Goal: Information Seeking & Learning: Learn about a topic

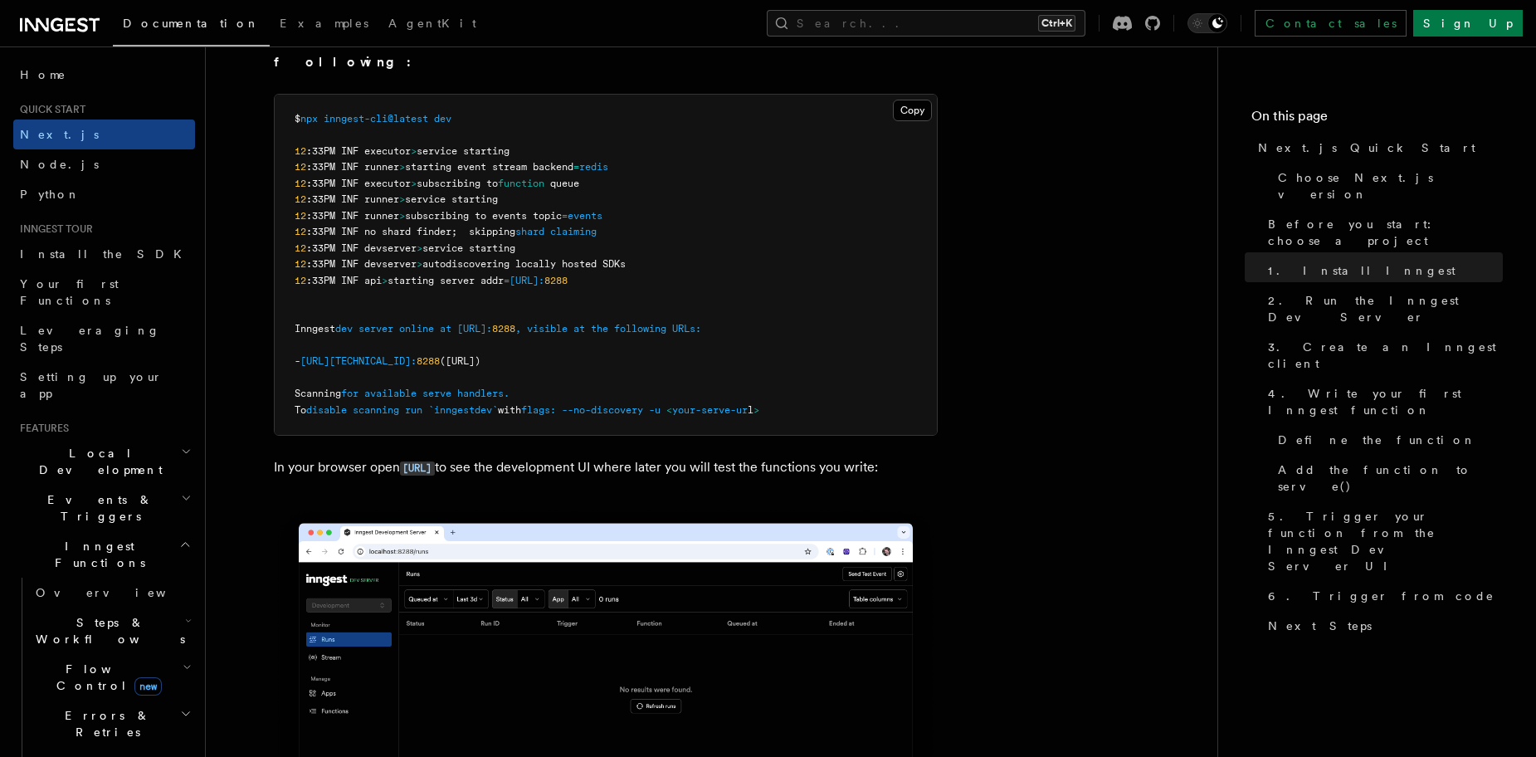
scroll to position [1390, 0]
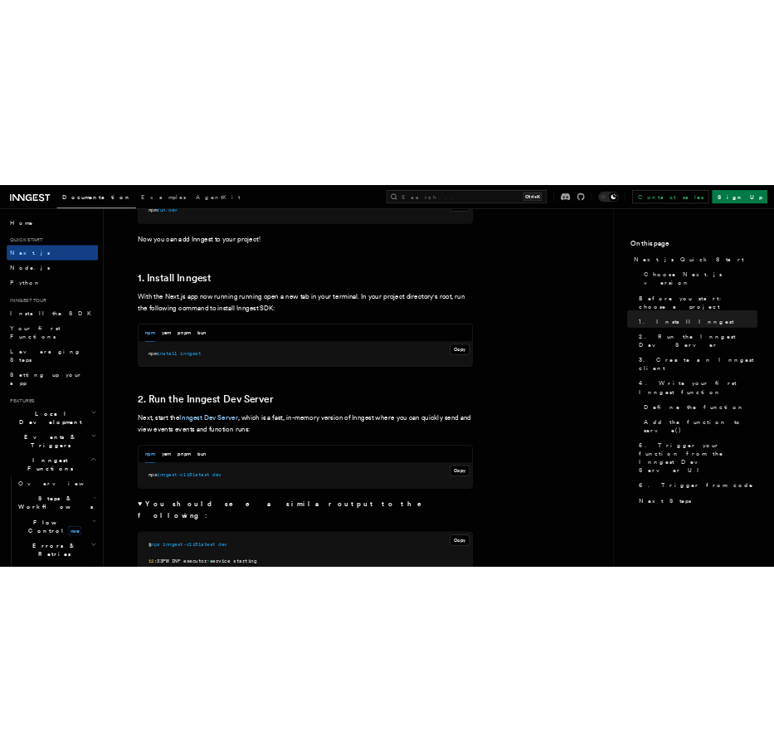
scroll to position [718, 0]
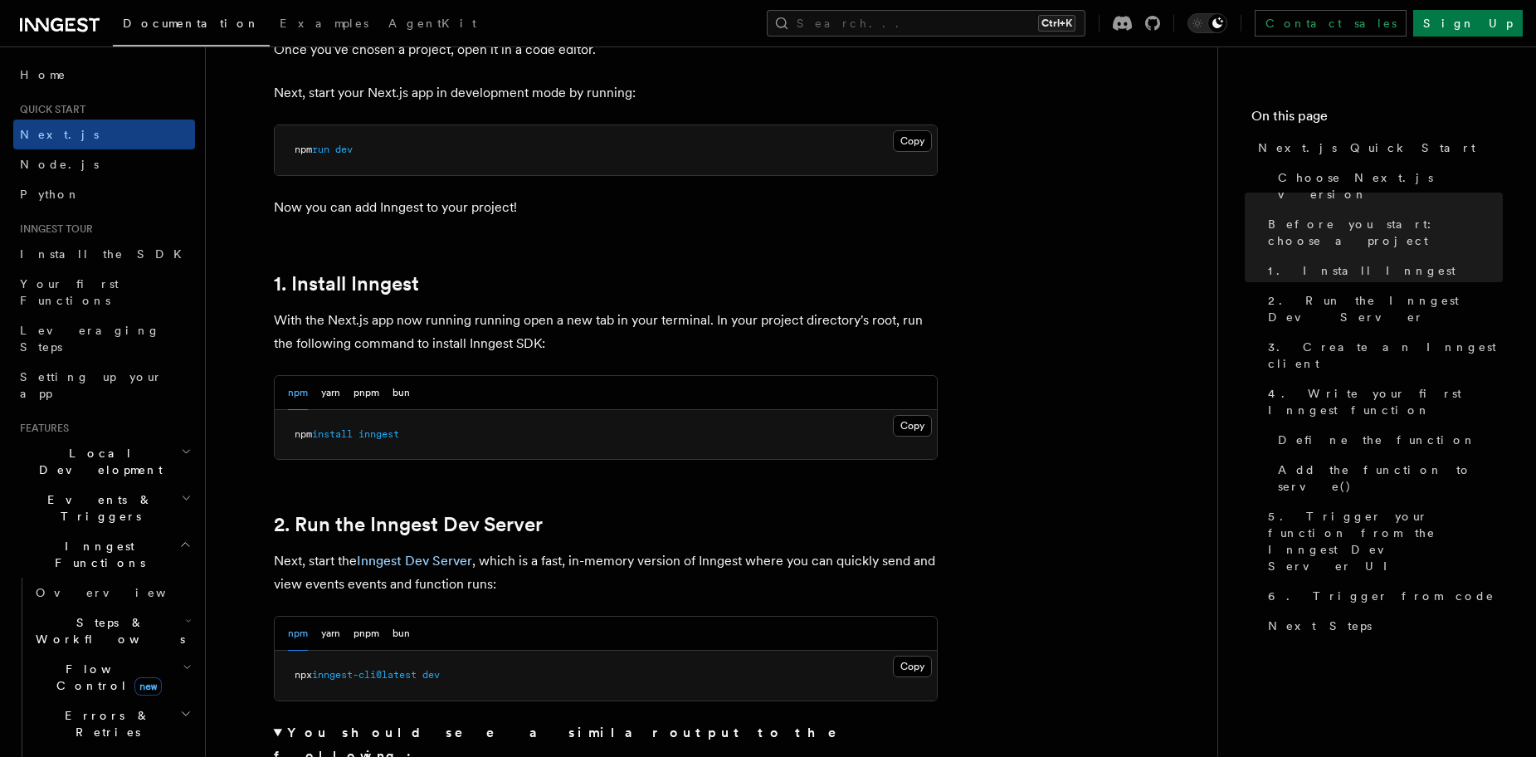
click at [679, 198] on p "Now you can add Inngest to your project!" at bounding box center [606, 207] width 664 height 23
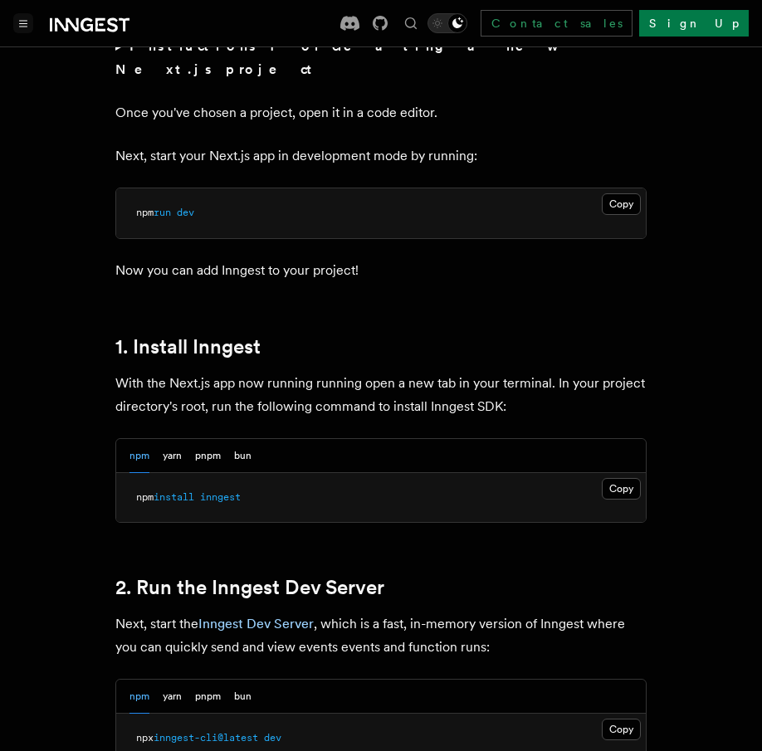
click at [14, 27] on button "Toggle navigation" at bounding box center [23, 23] width 20 height 20
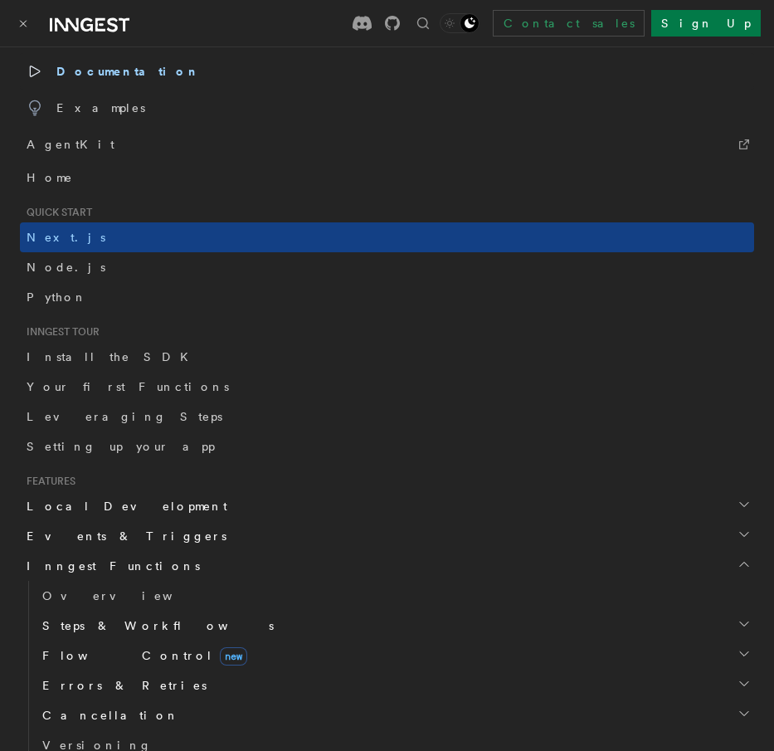
scroll to position [0, 0]
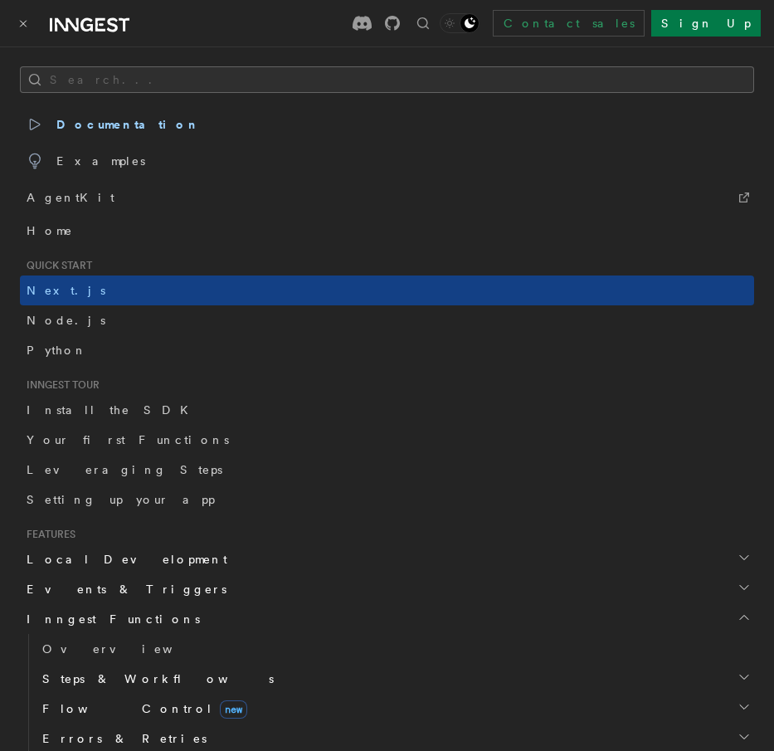
click at [184, 81] on button "Search..." at bounding box center [387, 79] width 734 height 27
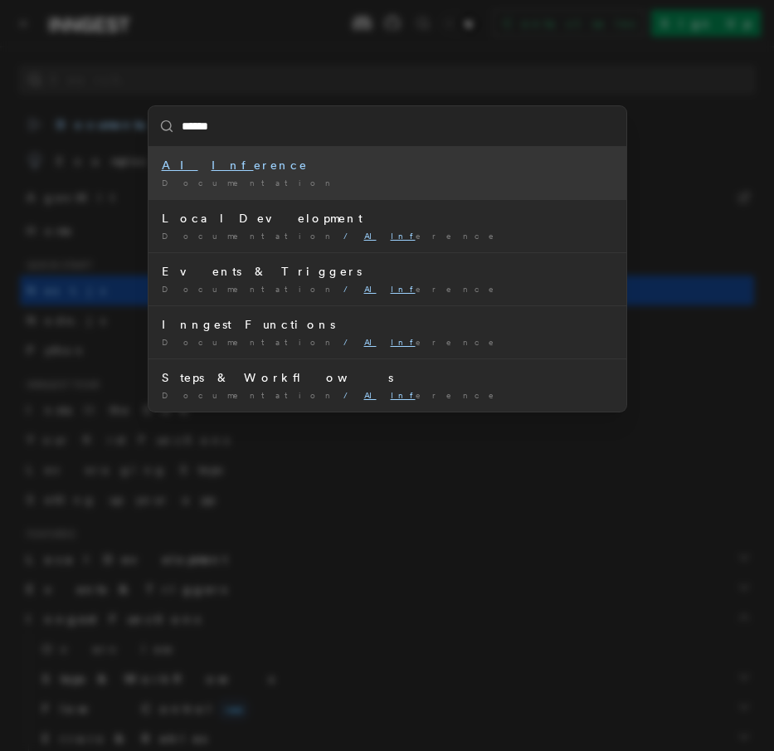
type input "*****"
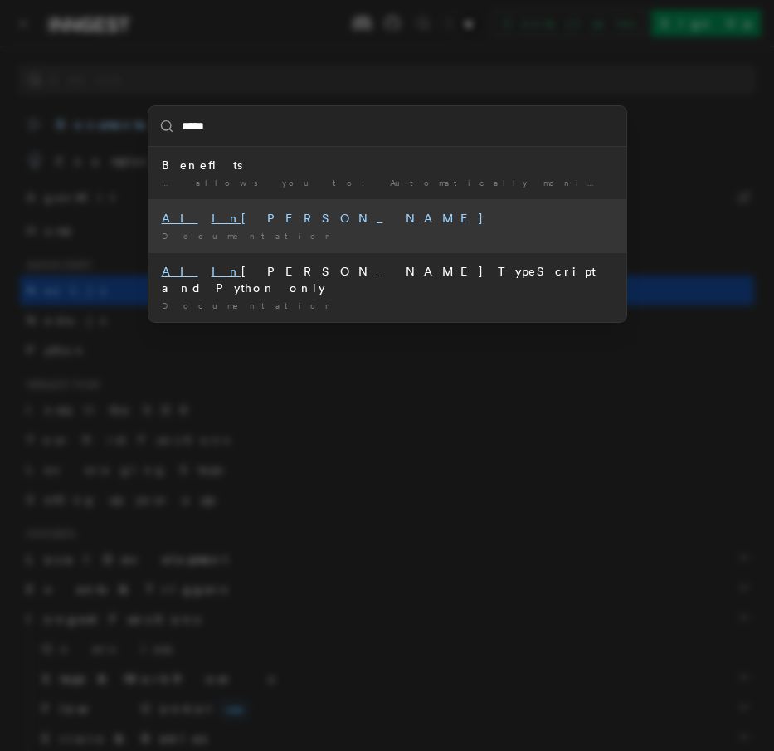
click at [232, 220] on div "AI In [PERSON_NAME]" at bounding box center [387, 218] width 451 height 17
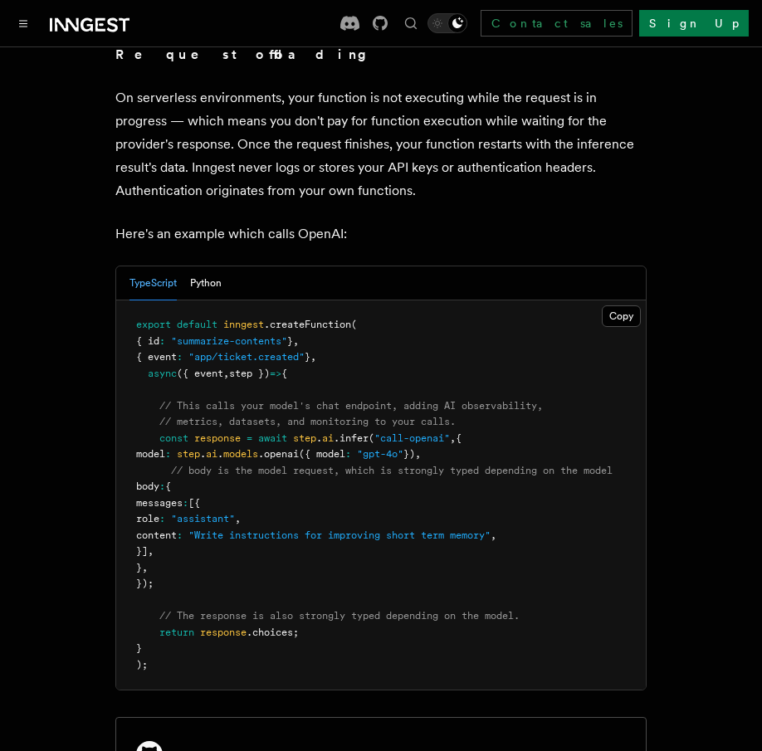
scroll to position [913, 0]
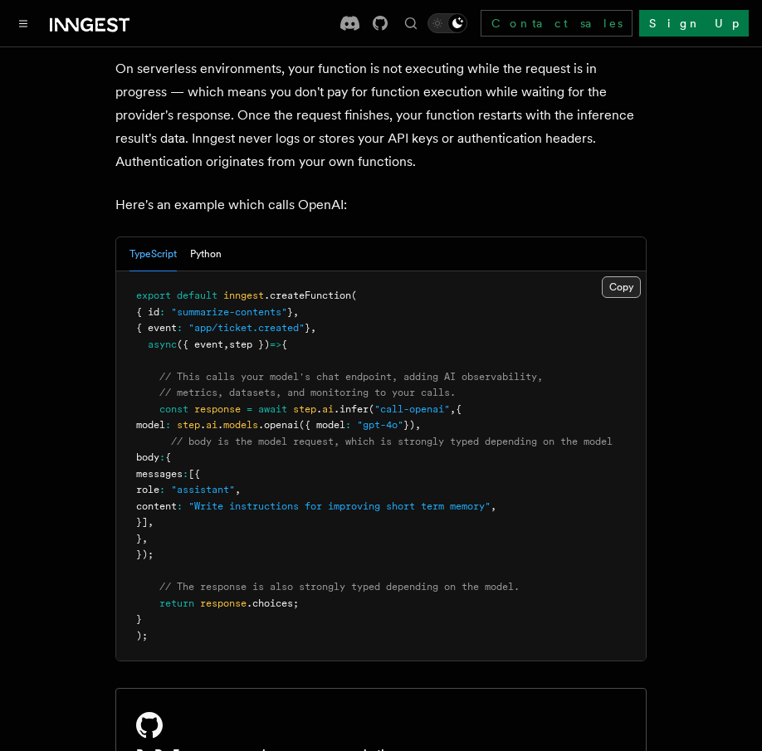
click at [616, 276] on button "Copy Copied" at bounding box center [620, 287] width 39 height 22
click at [197, 242] on button "Python" at bounding box center [206, 254] width 32 height 34
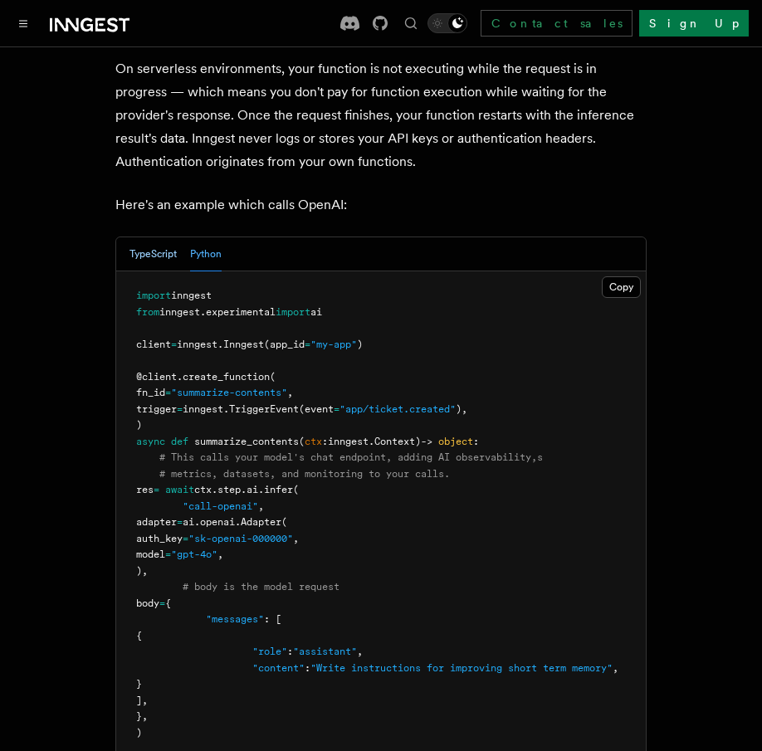
click at [164, 243] on button "TypeScript" at bounding box center [152, 254] width 47 height 34
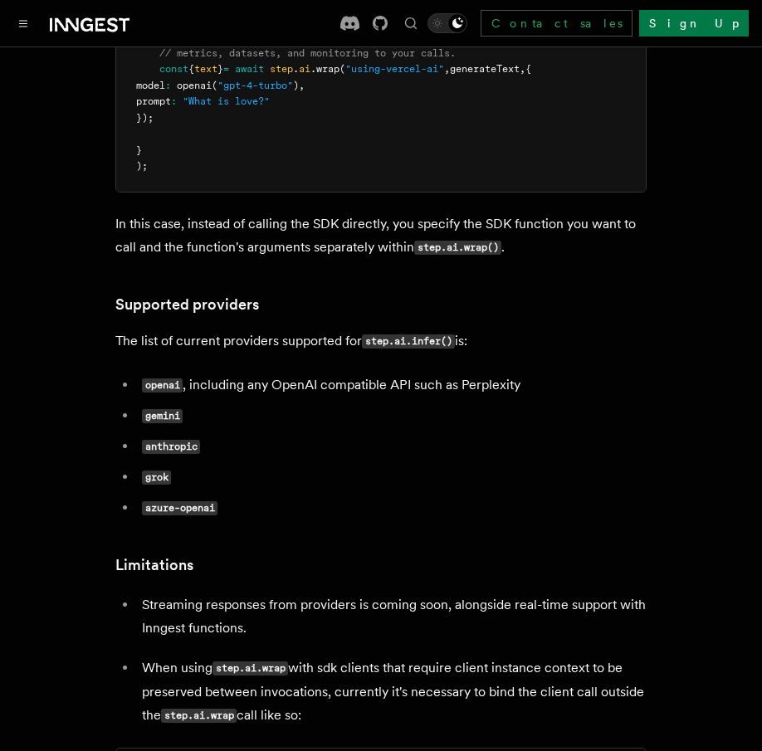
scroll to position [1576, 0]
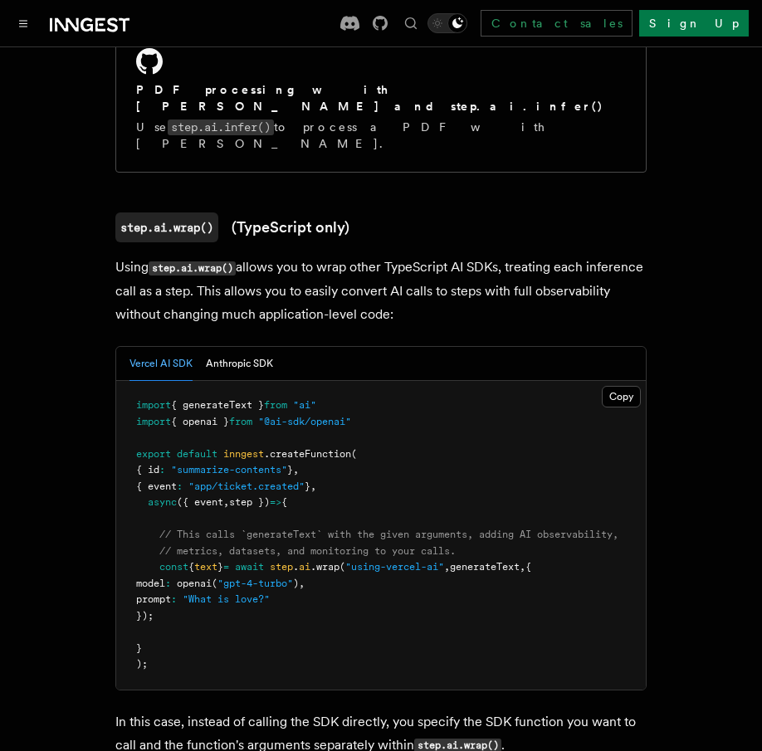
click at [246, 347] on button "Anthropic SDK" at bounding box center [239, 364] width 67 height 34
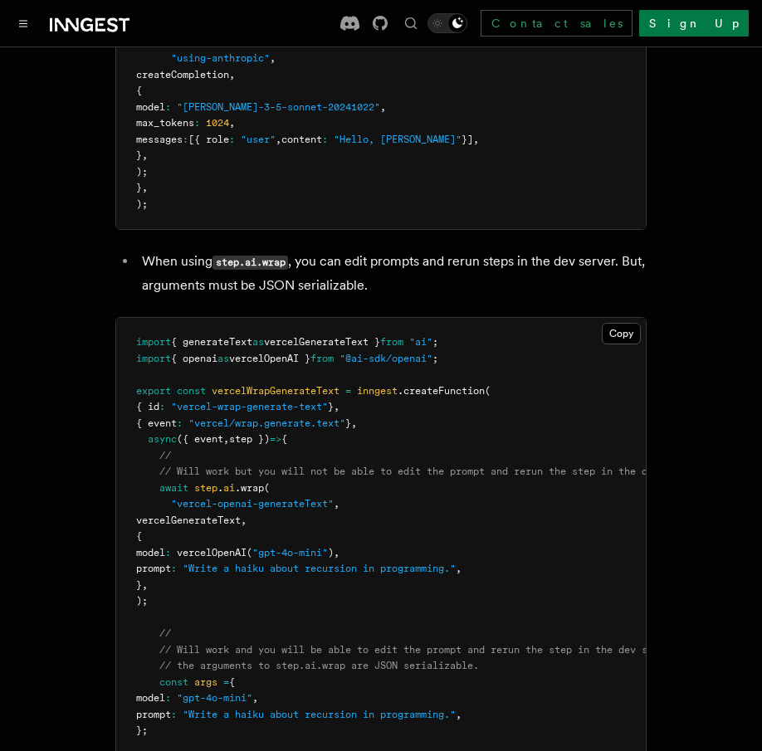
scroll to position [3235, 0]
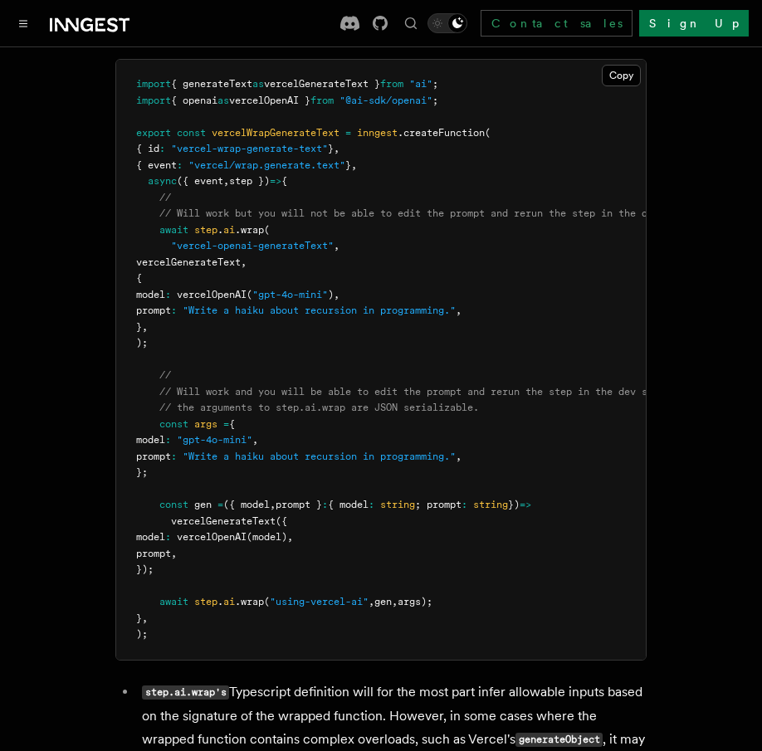
drag, startPoint x: 270, startPoint y: 361, endPoint x: 310, endPoint y: 346, distance: 43.3
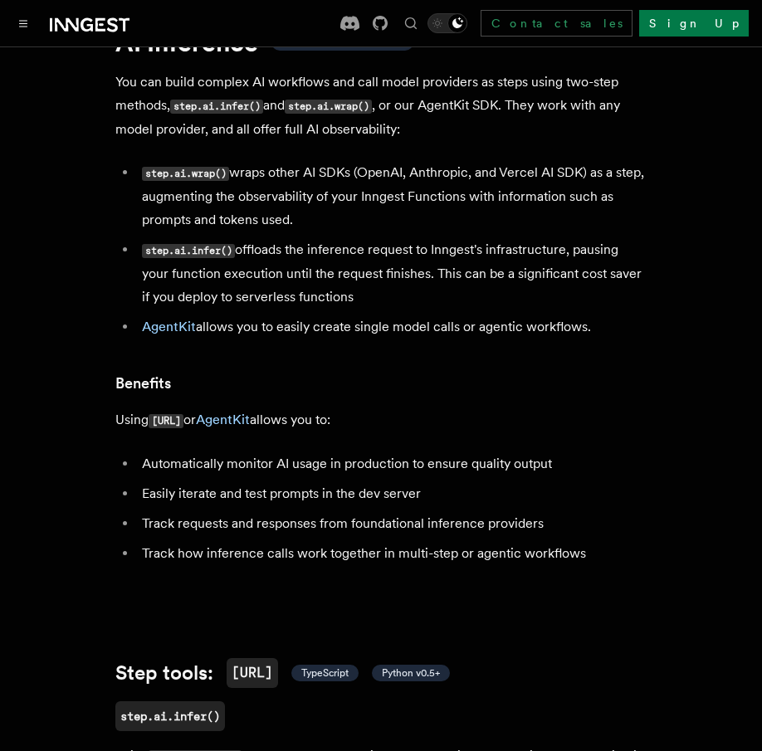
scroll to position [83, 0]
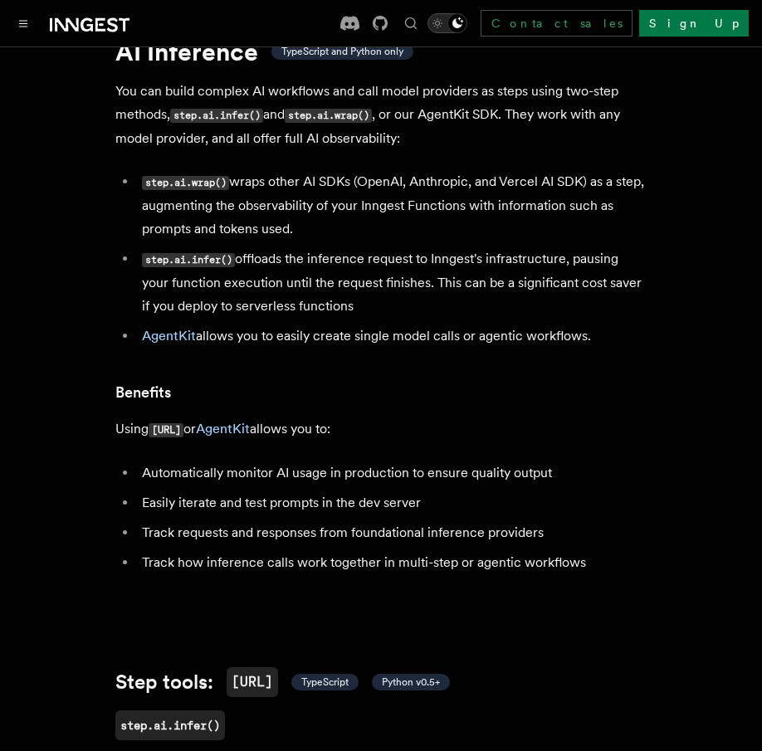
click at [464, 18] on icon "Toggle dark mode" at bounding box center [456, 23] width 13 height 13
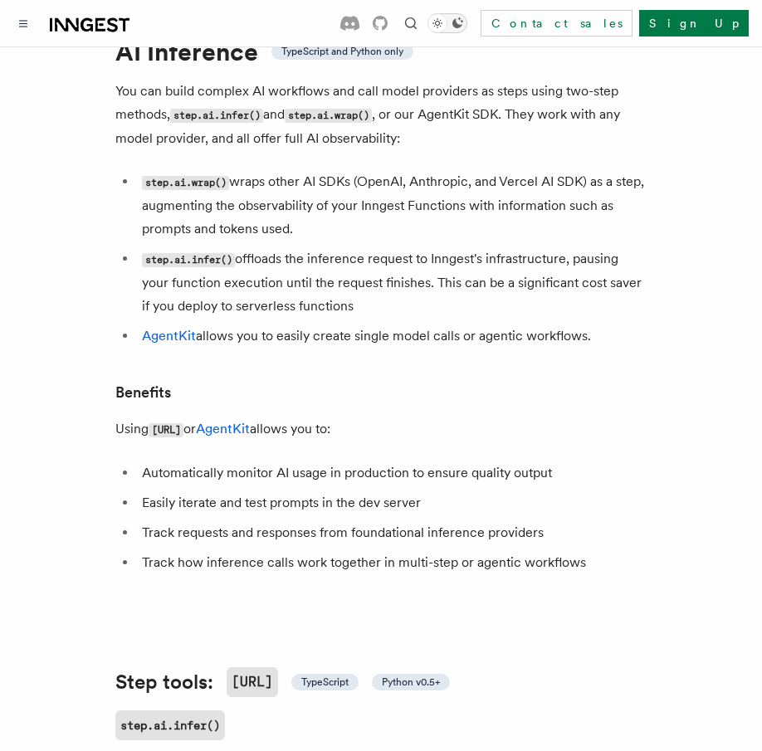
click at [464, 26] on icon "Toggle dark mode" at bounding box center [456, 23] width 13 height 13
